Goal: Task Accomplishment & Management: Use online tool/utility

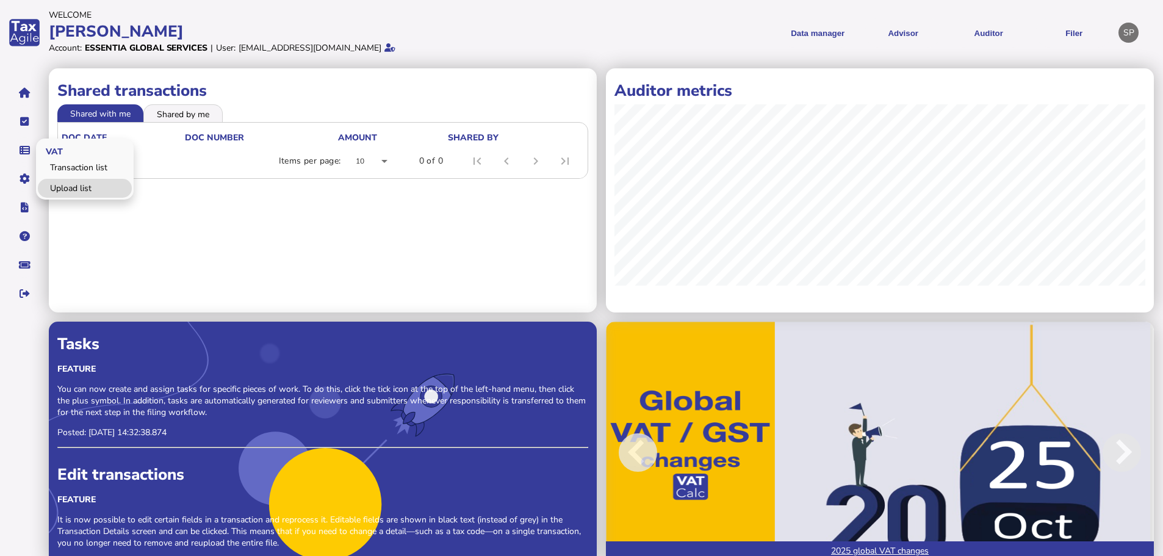
click at [62, 185] on link "Upload list" at bounding box center [85, 188] width 94 height 19
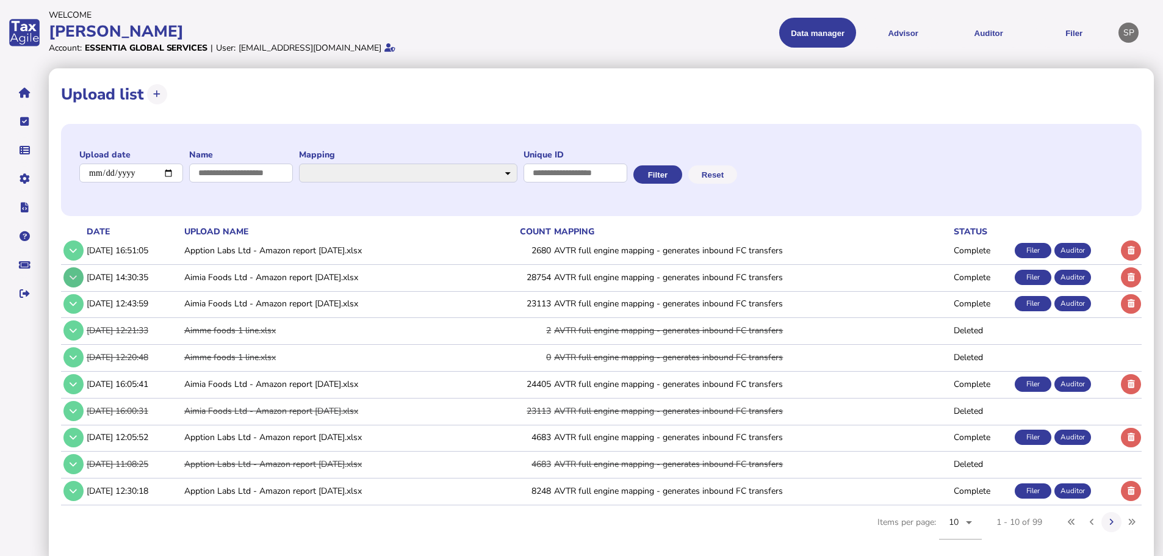
click at [75, 275] on icon at bounding box center [73, 277] width 7 height 8
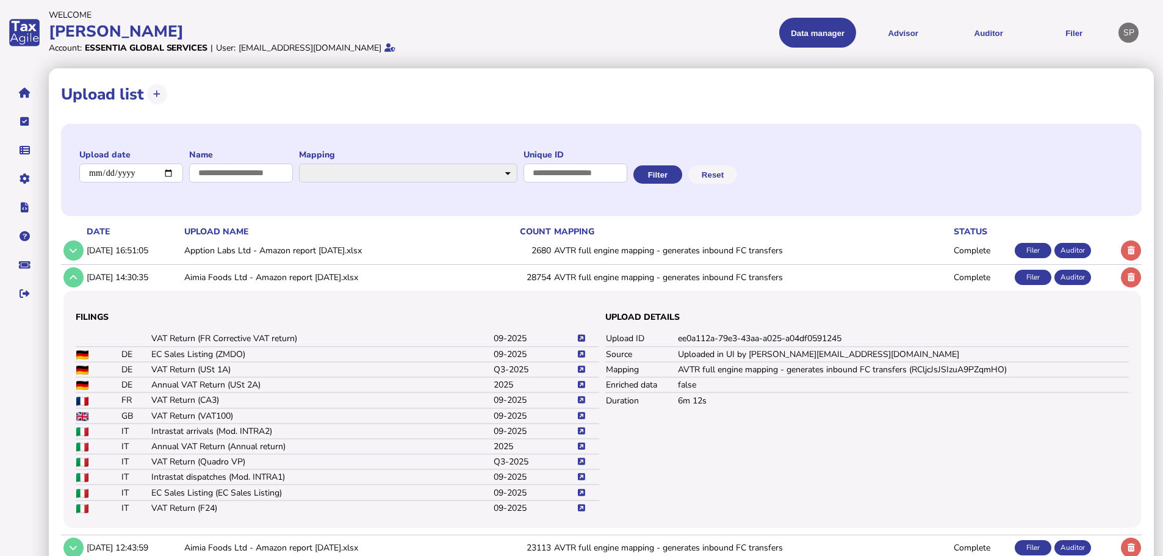
click at [583, 400] on icon at bounding box center [581, 400] width 7 height 8
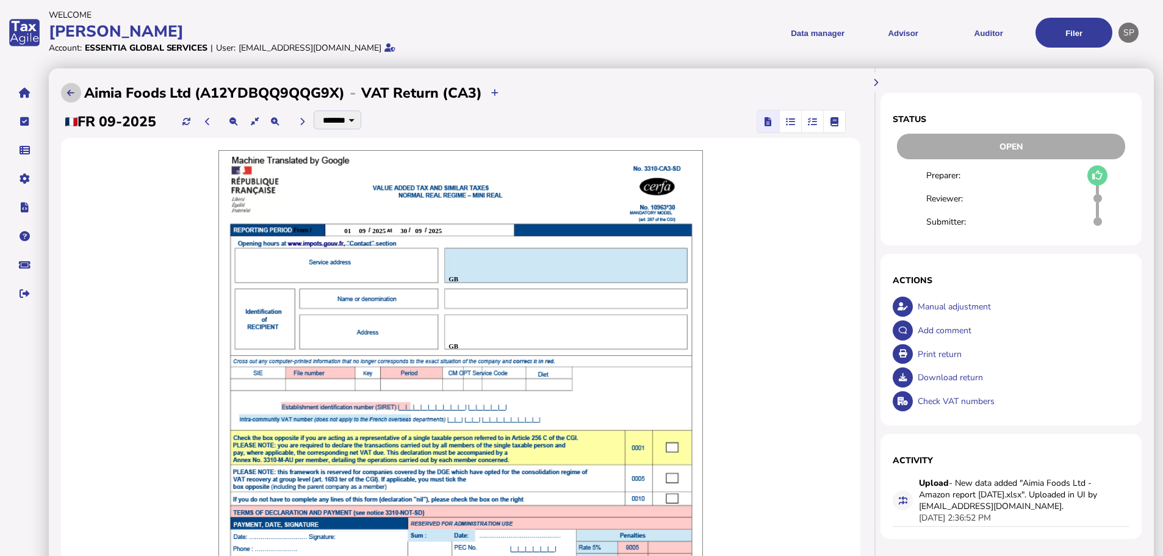
click at [76, 89] on button at bounding box center [71, 93] width 20 height 20
